Goal: Information Seeking & Learning: Learn about a topic

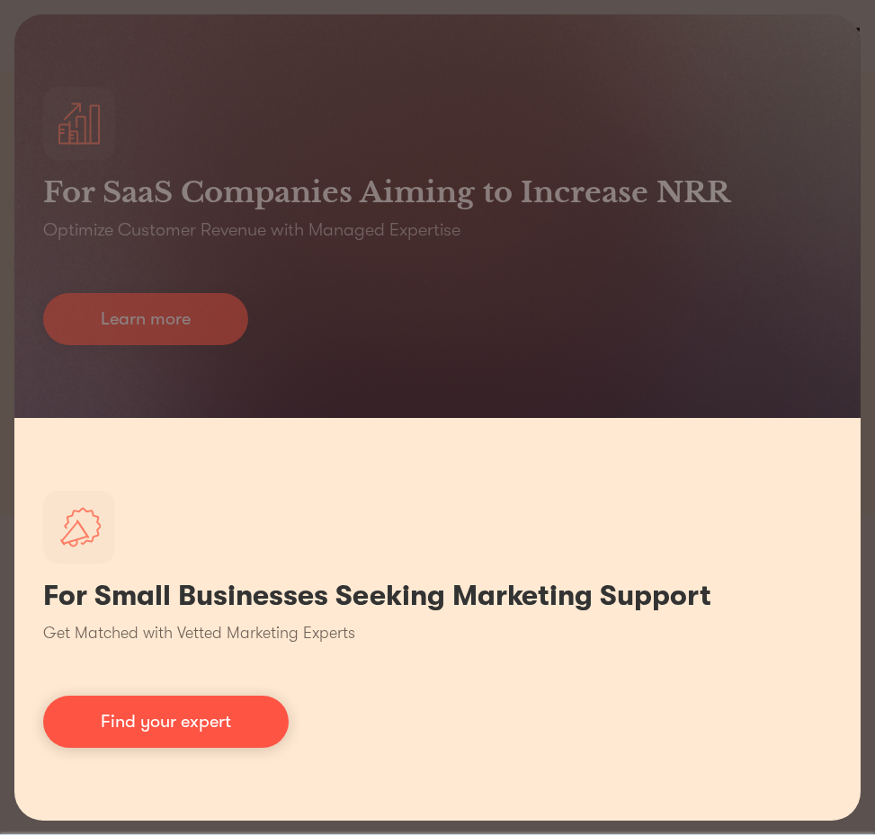
click at [285, 633] on p "Get Matched with Vetted Marketing Experts" at bounding box center [199, 633] width 312 height 24
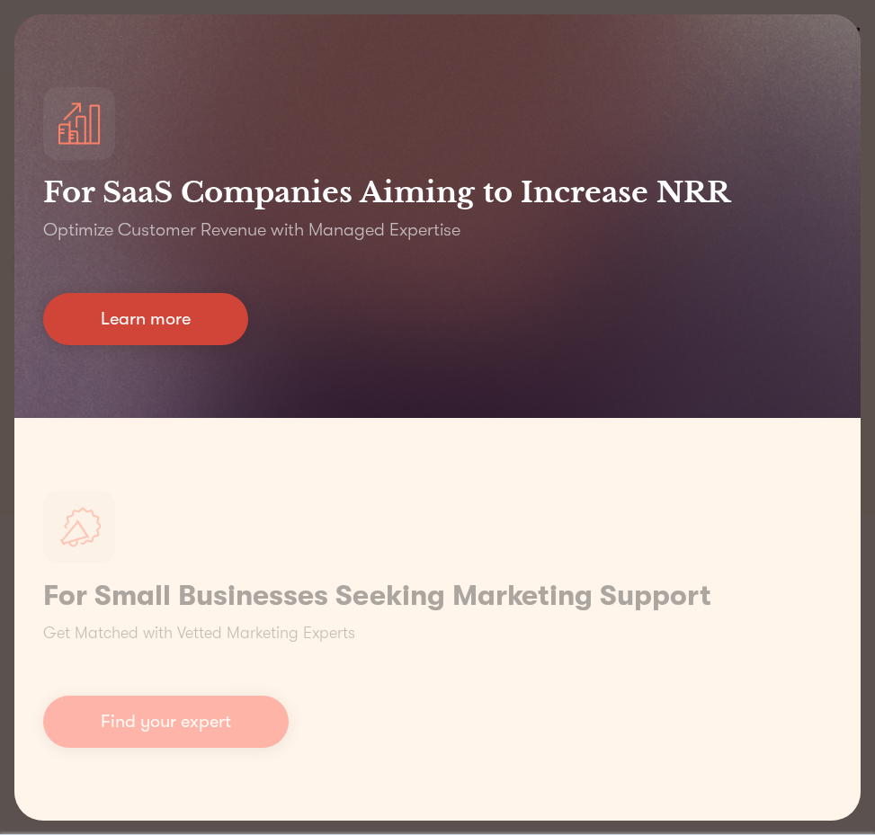
click at [219, 307] on link "Learn more" at bounding box center [145, 319] width 205 height 52
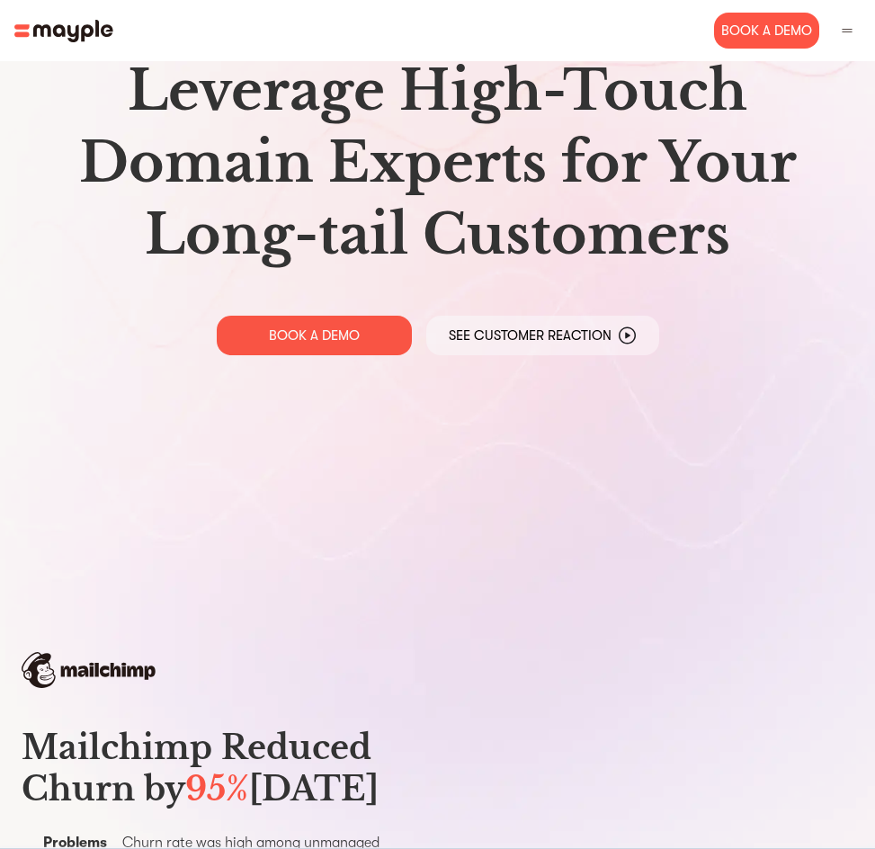
scroll to position [629, 0]
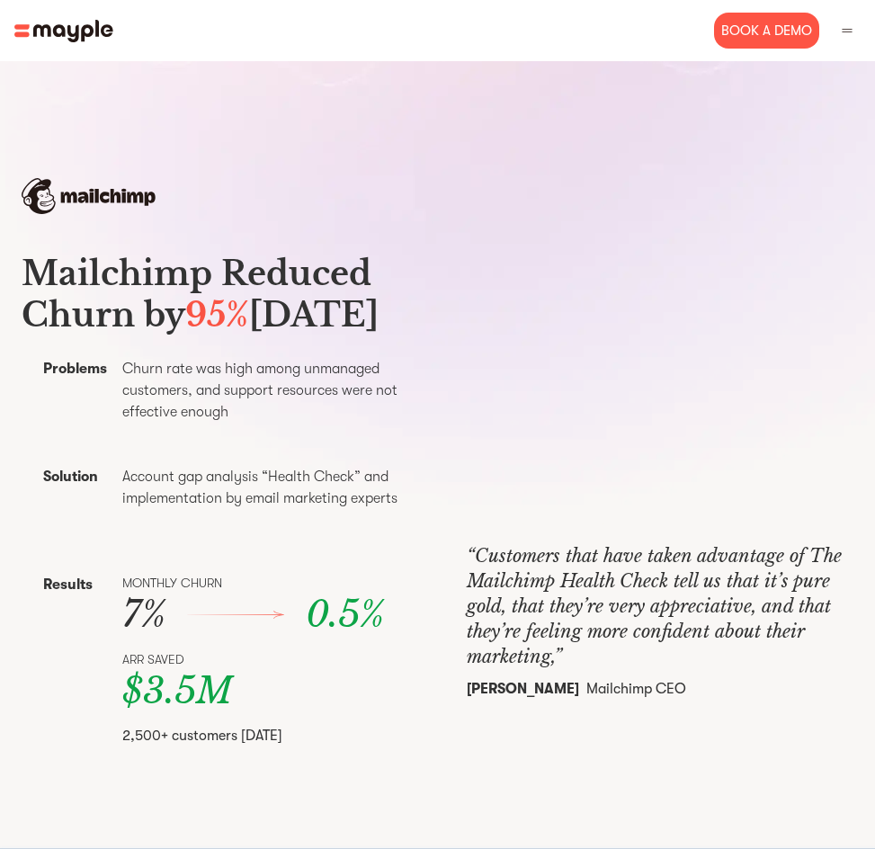
click at [23, 31] on img at bounding box center [63, 31] width 99 height 22
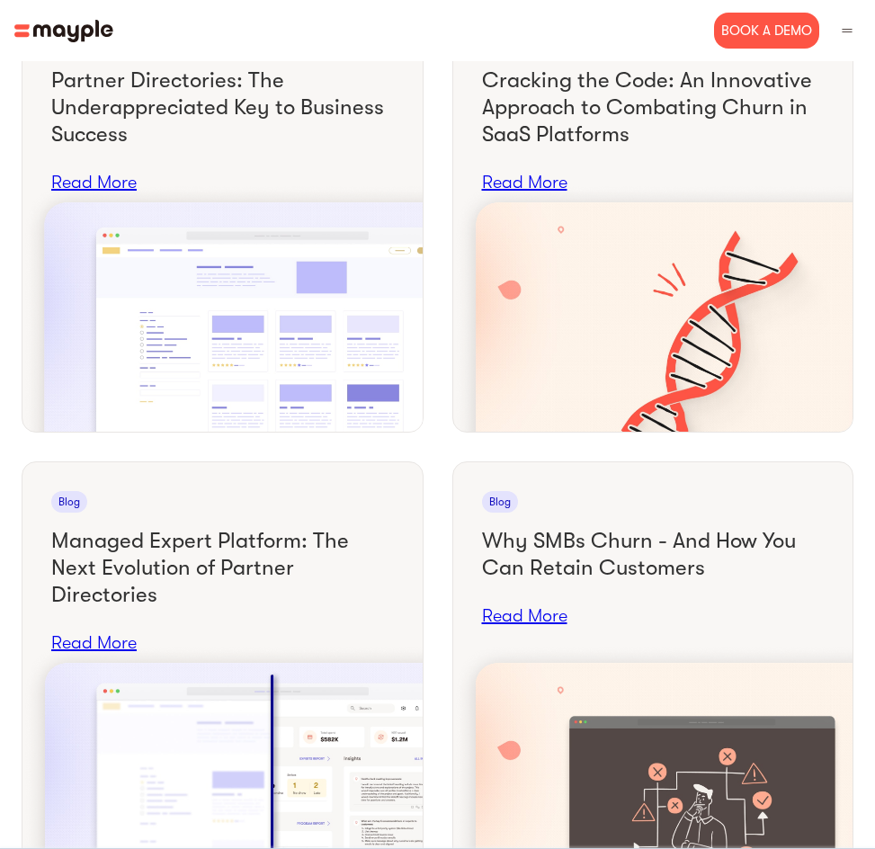
scroll to position [8003, 0]
